Goal: Register for event/course

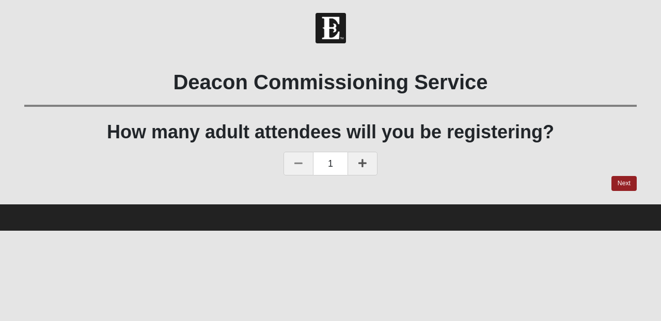
click at [368, 162] on link at bounding box center [363, 164] width 30 height 24
click at [627, 182] on link "Next" at bounding box center [623, 183] width 25 height 15
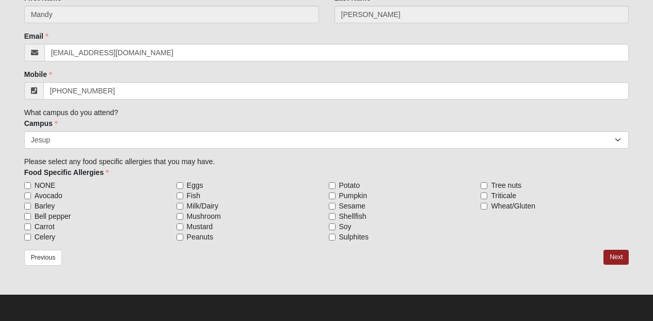
scroll to position [240, 0]
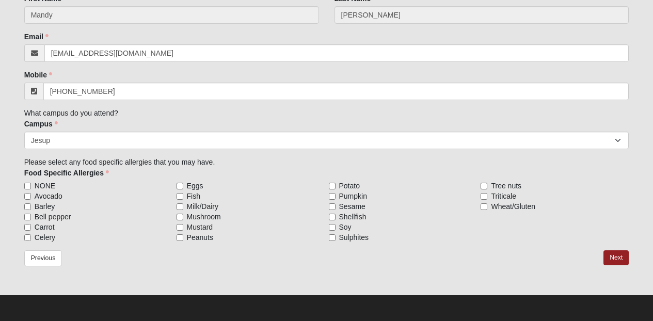
click at [28, 185] on input "NONE" at bounding box center [27, 186] width 7 height 7
checkbox input "true"
click at [618, 258] on link "Next" at bounding box center [616, 257] width 25 height 15
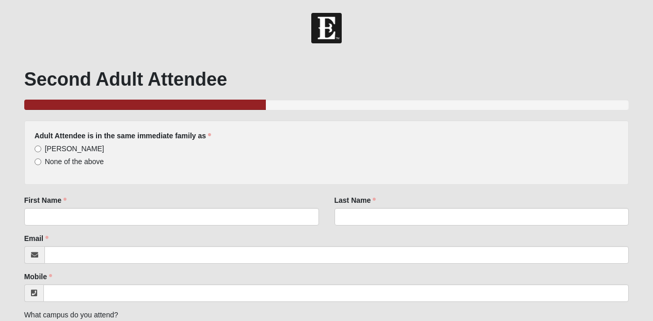
click at [38, 149] on input "[PERSON_NAME]" at bounding box center [38, 149] width 7 height 7
radio input "true"
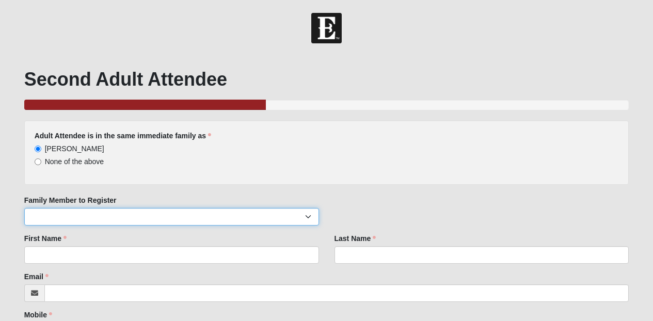
select select "99784"
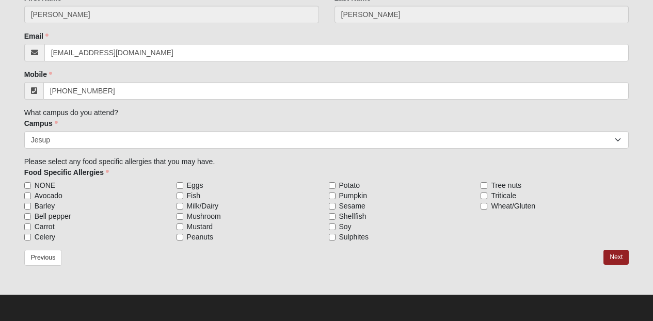
scroll to position [240, 0]
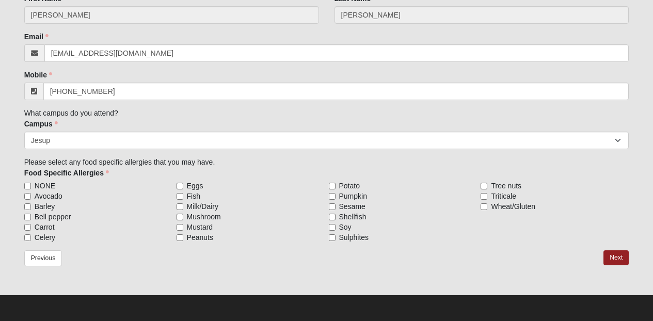
click at [50, 186] on span "NONE" at bounding box center [45, 186] width 21 height 10
click at [31, 186] on input "NONE" at bounding box center [27, 186] width 7 height 7
checkbox input "true"
click at [620, 256] on link "Next" at bounding box center [616, 257] width 25 height 15
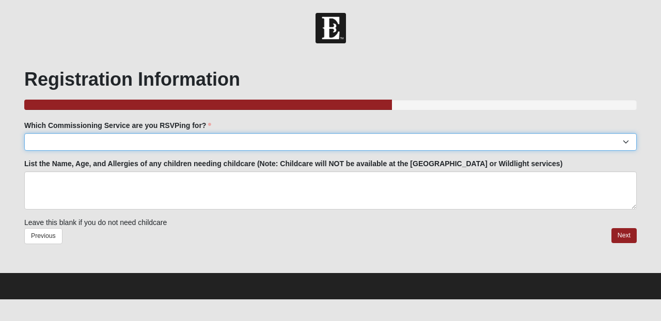
select select "Jesup: [DATE] 6:00pm | [GEOGRAPHIC_DATA]"
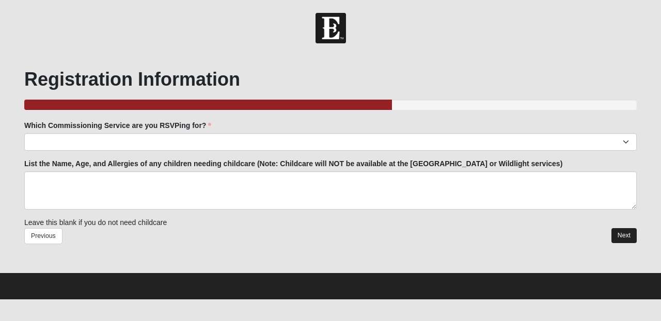
click at [627, 230] on link "Next" at bounding box center [623, 235] width 25 height 15
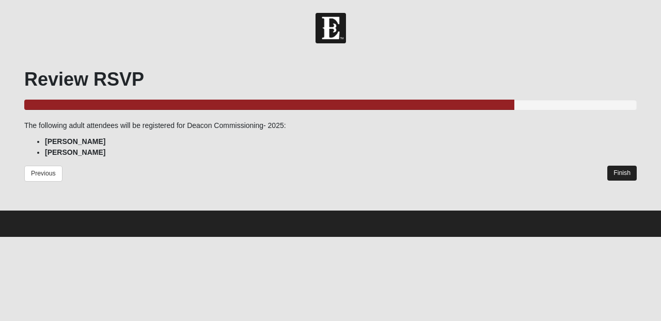
click at [623, 169] on link "Finish" at bounding box center [621, 173] width 29 height 15
